Goal: Transaction & Acquisition: Purchase product/service

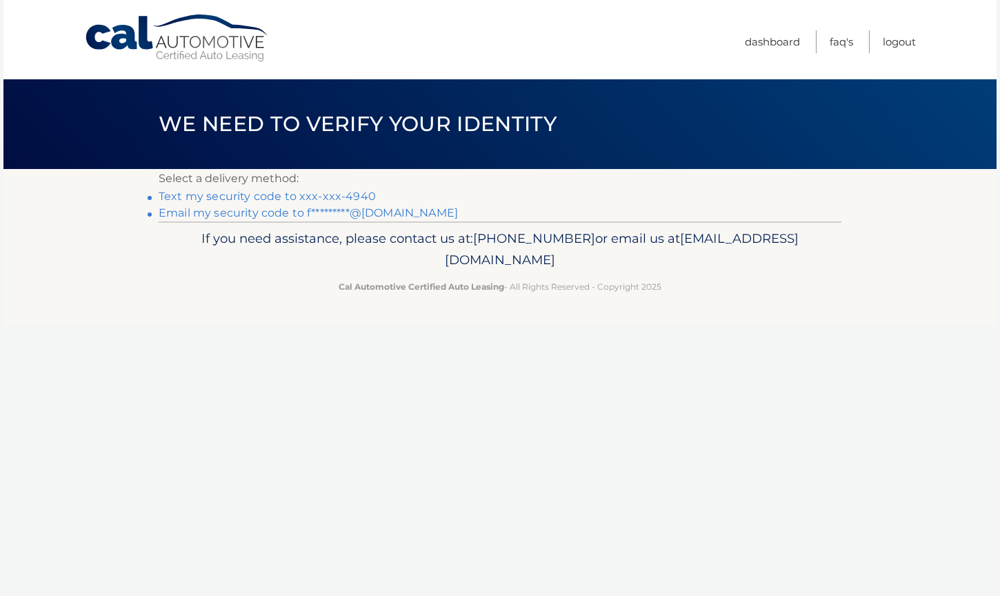
click at [370, 212] on link "Email my security code to f*********@aol.com" at bounding box center [308, 212] width 299 height 13
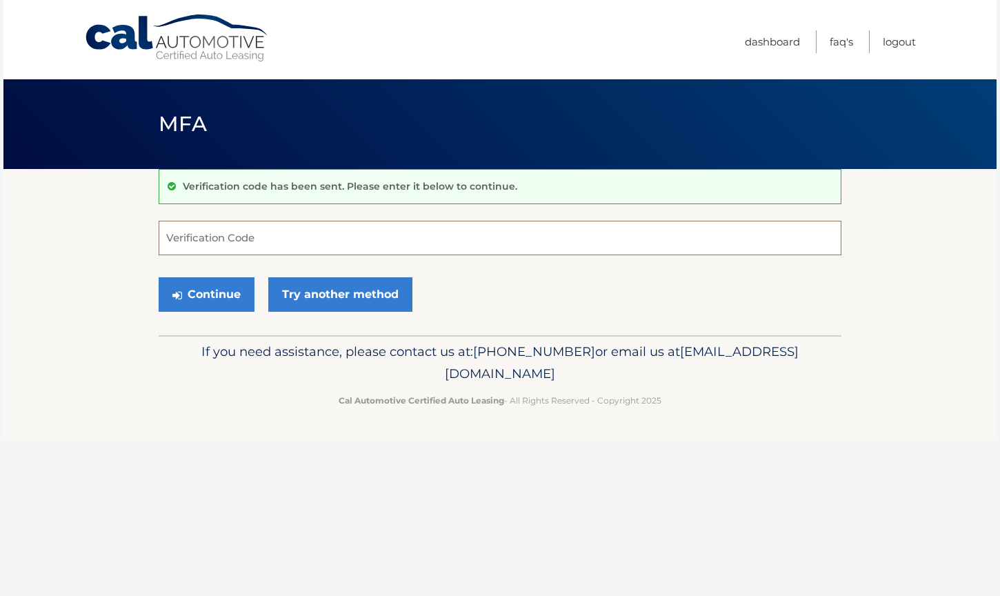
click at [159, 244] on input "Verification Code" at bounding box center [500, 238] width 683 height 34
click at [166, 238] on input "Verification Code" at bounding box center [500, 238] width 683 height 34
paste input "591559"
click at [212, 284] on button "Continue" at bounding box center [207, 294] width 96 height 34
click at [203, 296] on button "Continue" at bounding box center [207, 294] width 96 height 34
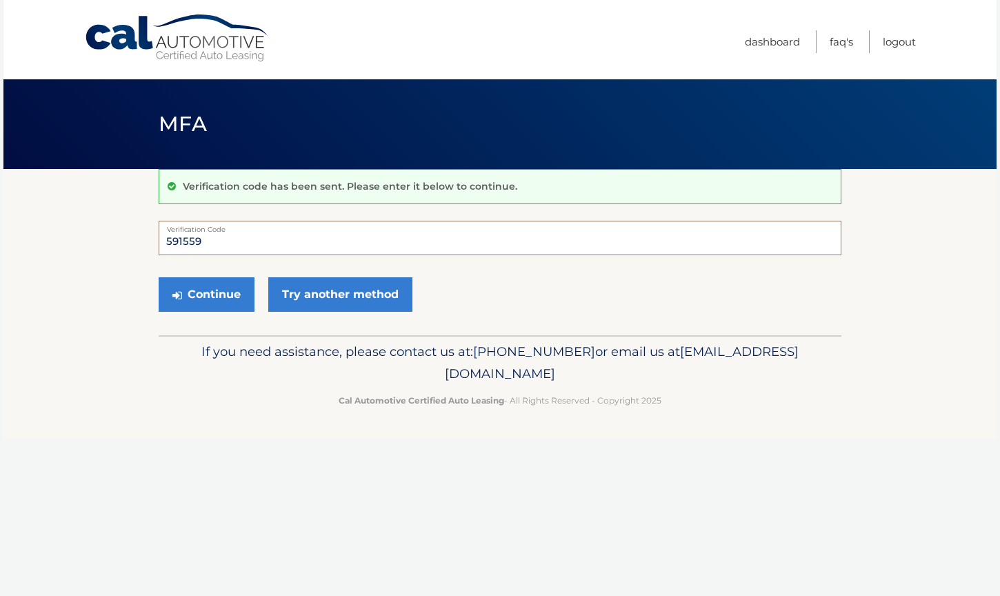
click at [238, 239] on input "591559" at bounding box center [500, 238] width 683 height 34
click at [210, 293] on button "Continue" at bounding box center [207, 294] width 96 height 34
click at [256, 237] on input "591559" at bounding box center [500, 238] width 683 height 34
click at [168, 243] on input "591559" at bounding box center [500, 238] width 683 height 34
click at [268, 237] on input "591559" at bounding box center [500, 238] width 683 height 34
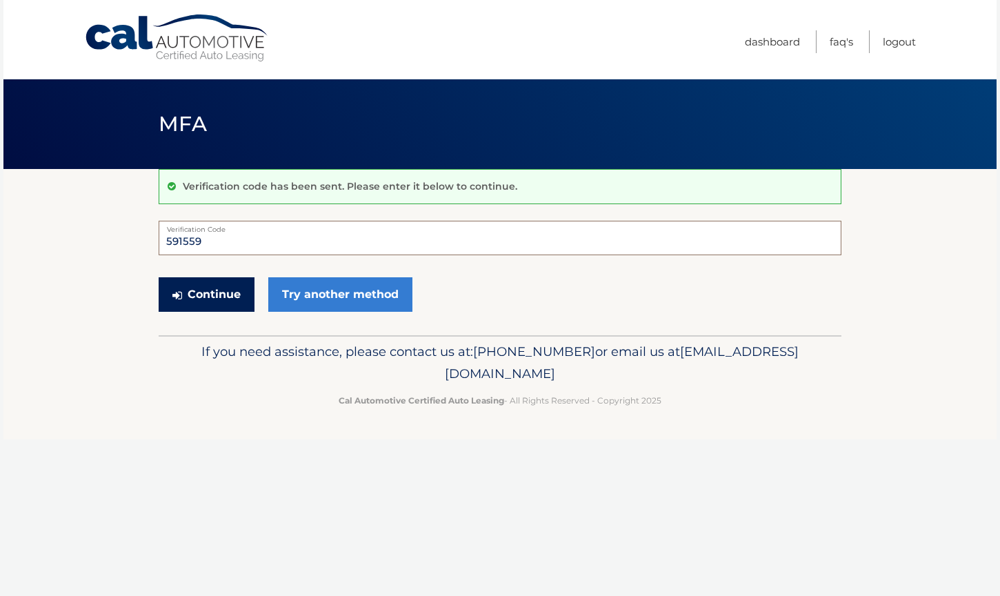
type input "591559"
click at [217, 281] on button "Continue" at bounding box center [207, 294] width 96 height 34
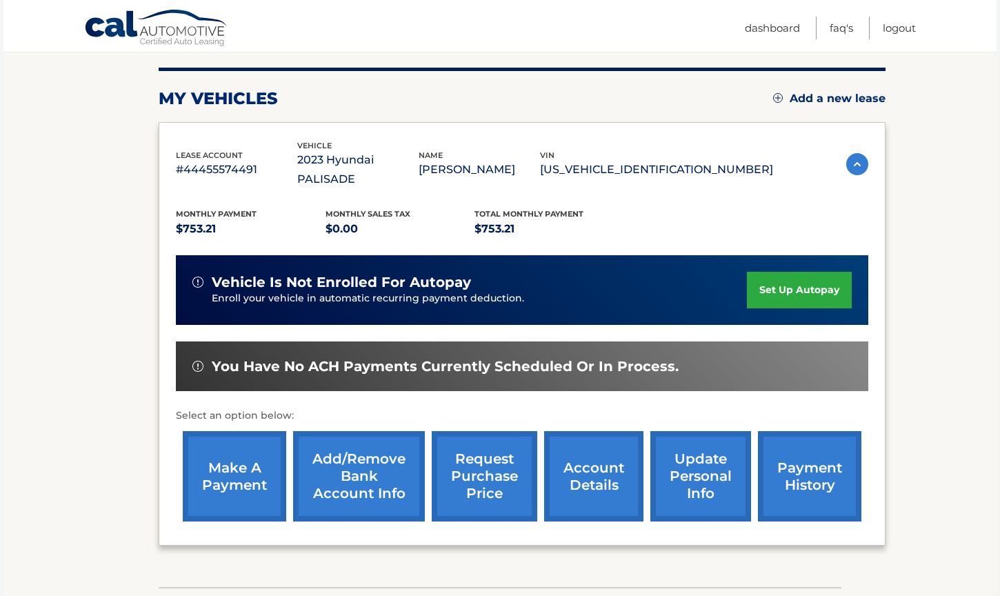
scroll to position [175, 0]
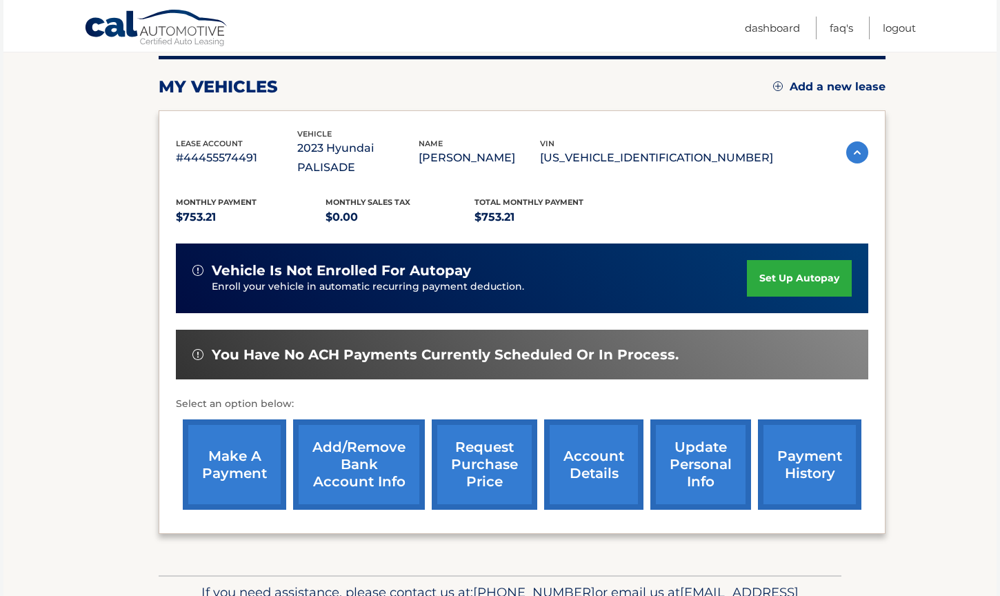
click at [219, 435] on link "make a payment" at bounding box center [234, 464] width 103 height 90
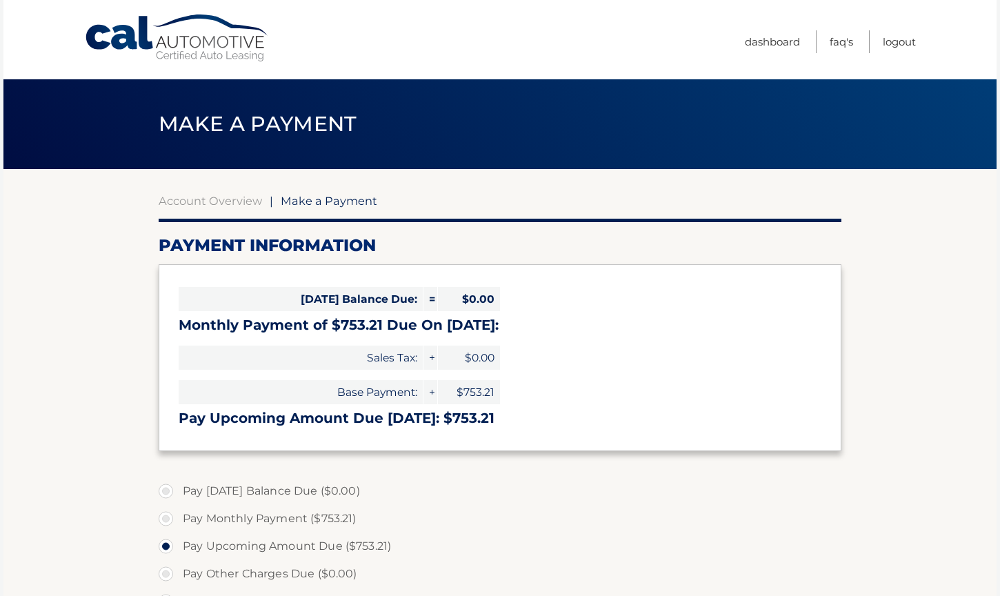
select select "ODNjZmIxYjMtMzIyYS00NDIxLTlkYzEtYTA2NzBlZDdhZmRk"
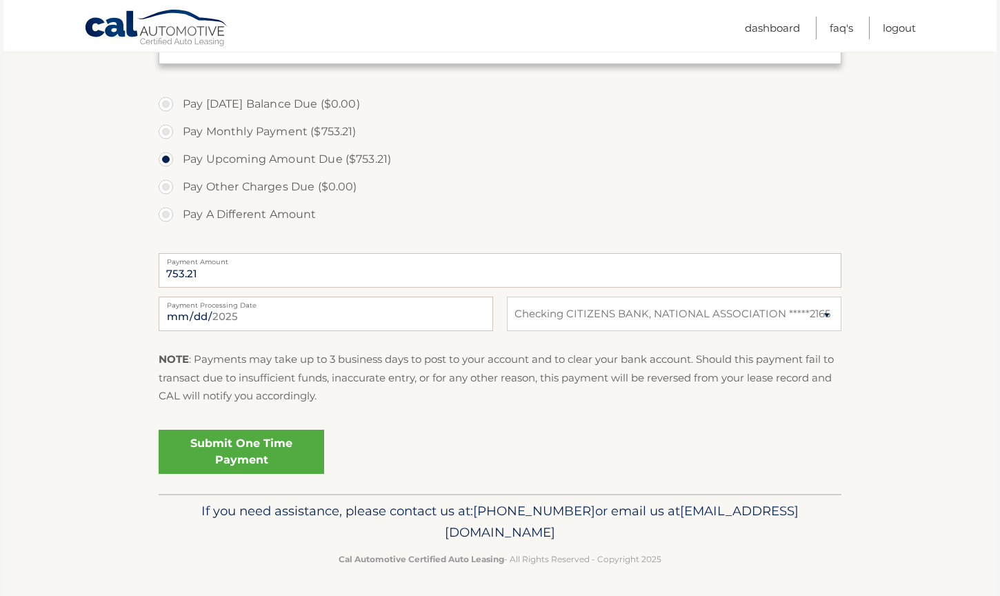
scroll to position [386, 0]
click at [270, 450] on link "Submit One Time Payment" at bounding box center [242, 452] width 166 height 44
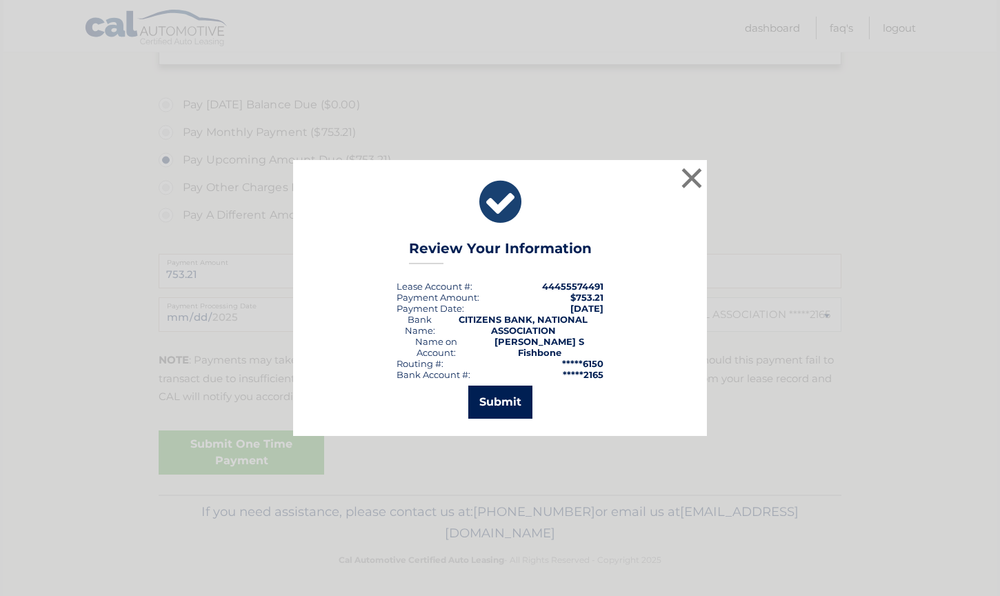
click at [490, 401] on button "Submit" at bounding box center [500, 402] width 64 height 33
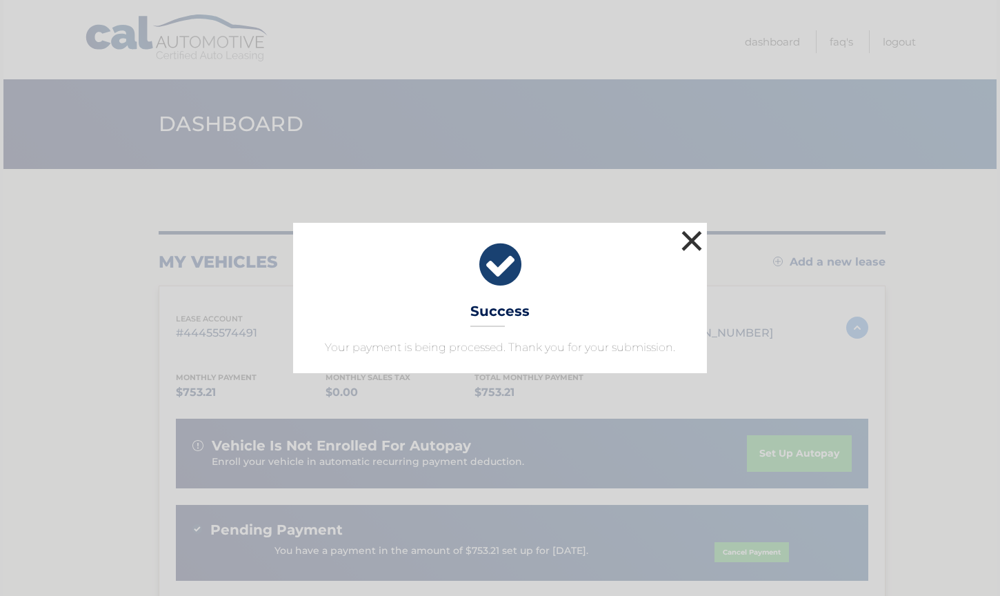
click at [699, 238] on button "×" at bounding box center [692, 241] width 28 height 28
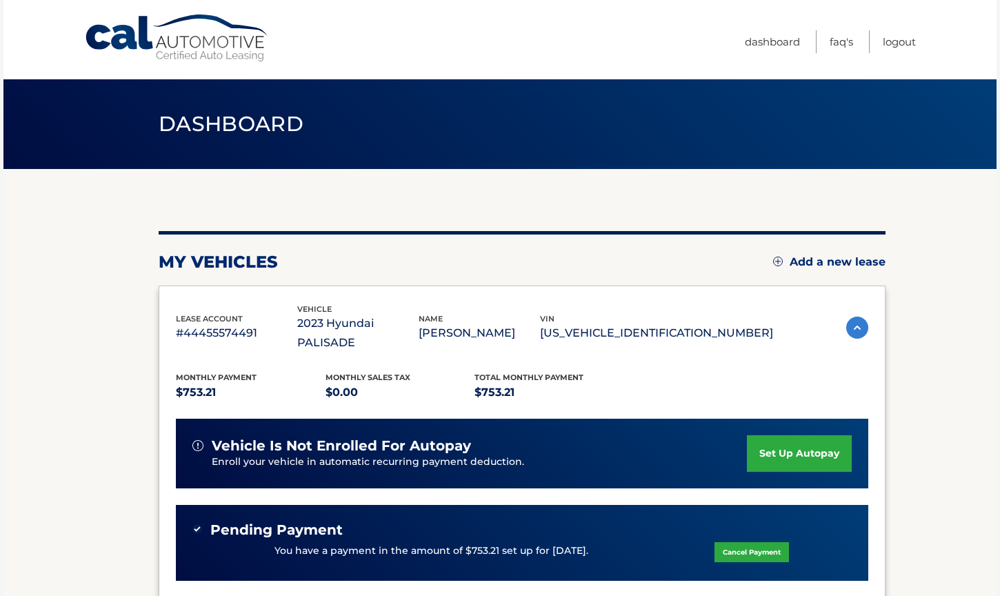
click at [706, 155] on header "Dashboard" at bounding box center [500, 124] width 683 height 90
click at [898, 48] on link "Logout" at bounding box center [899, 41] width 33 height 23
